Goal: Task Accomplishment & Management: Use online tool/utility

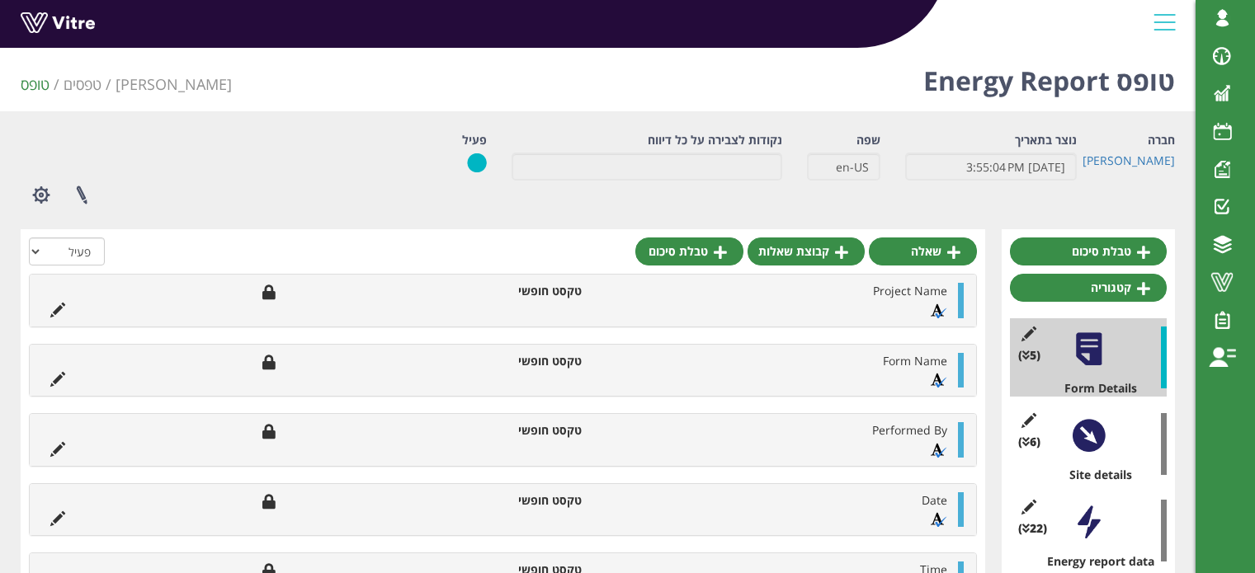
scroll to position [257, 0]
